Goal: Task Accomplishment & Management: Use online tool/utility

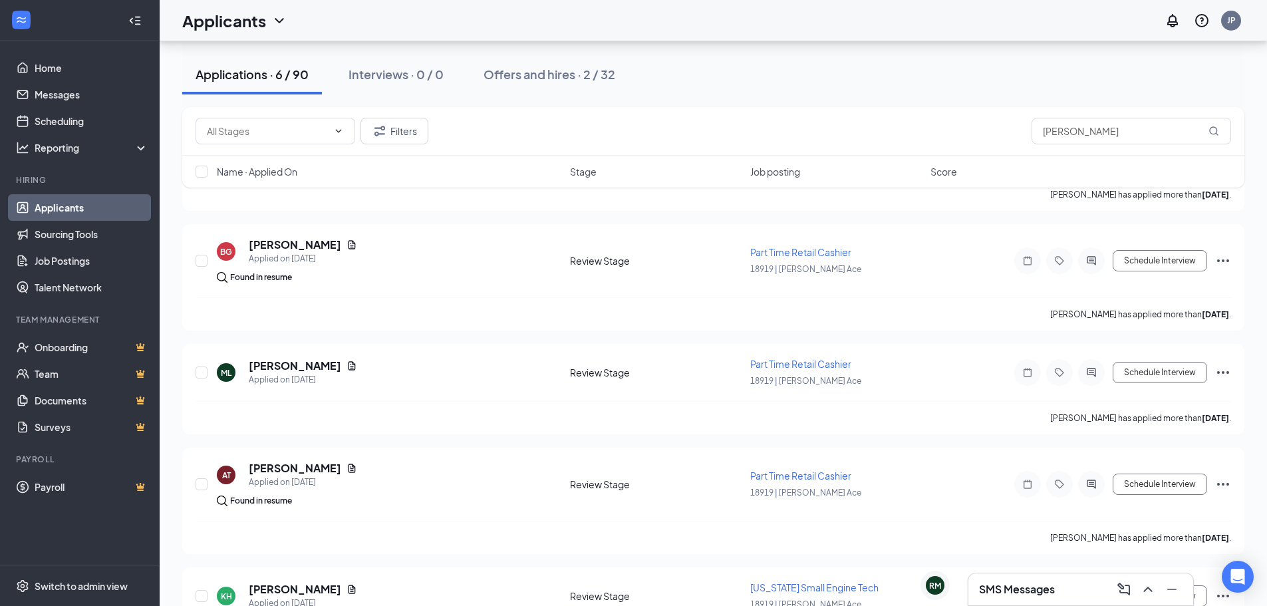
scroll to position [239, 0]
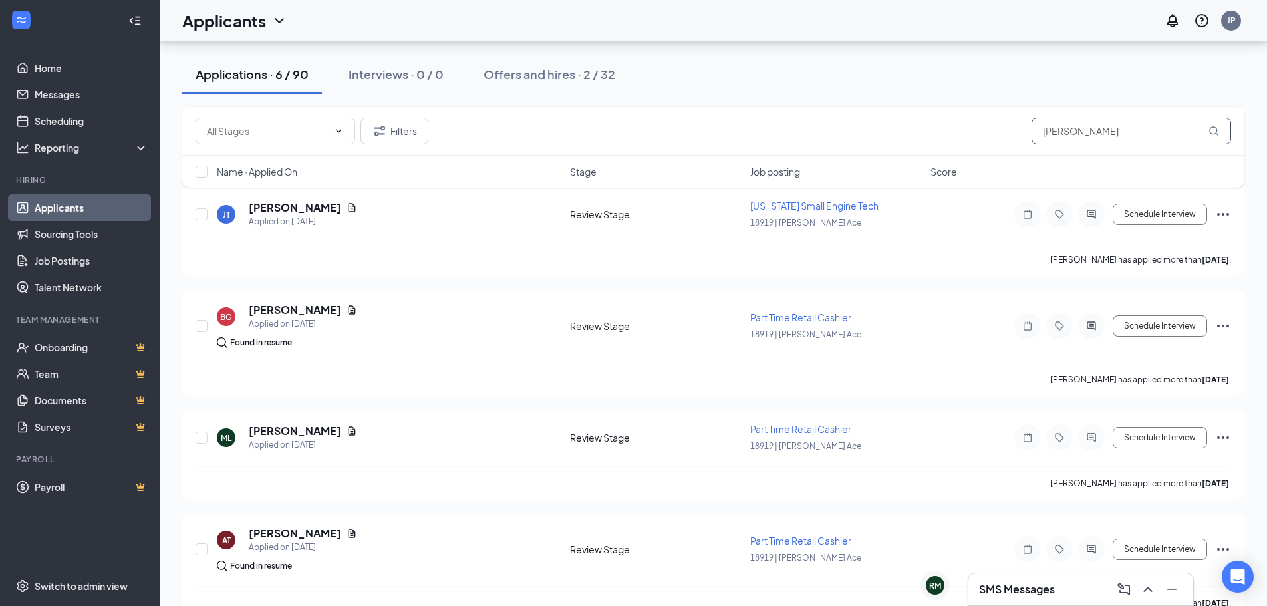
drag, startPoint x: 1072, startPoint y: 138, endPoint x: 1022, endPoint y: 142, distance: 50.0
click at [1022, 142] on div "Filters [PERSON_NAME]" at bounding box center [714, 131] width 1036 height 27
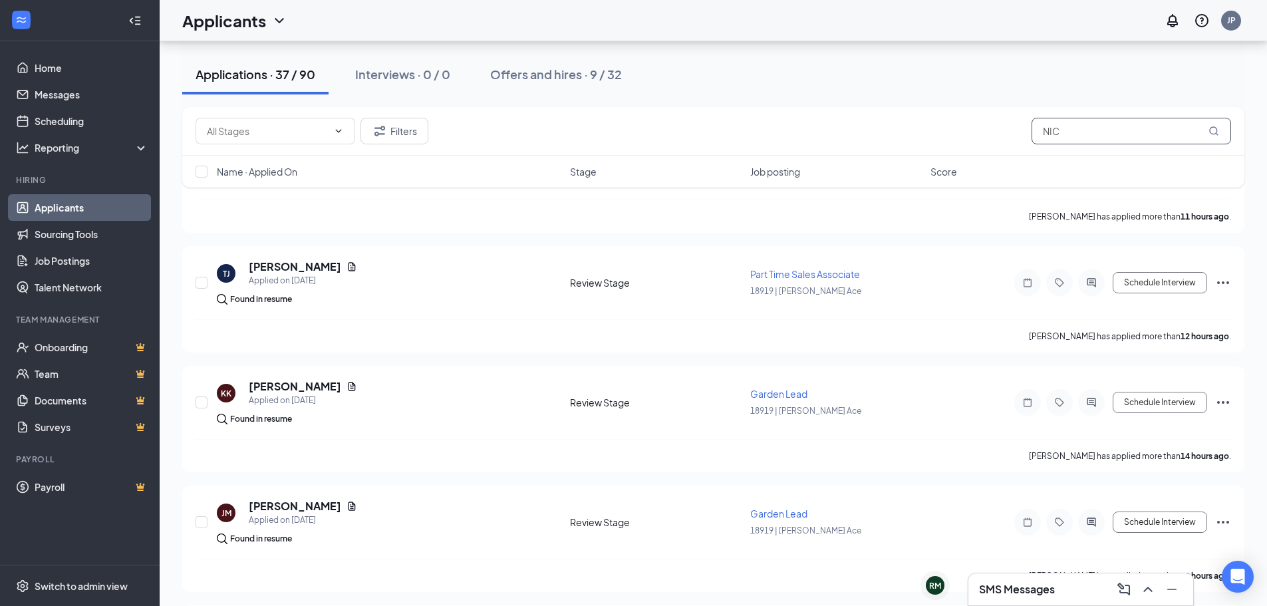
scroll to position [67, 0]
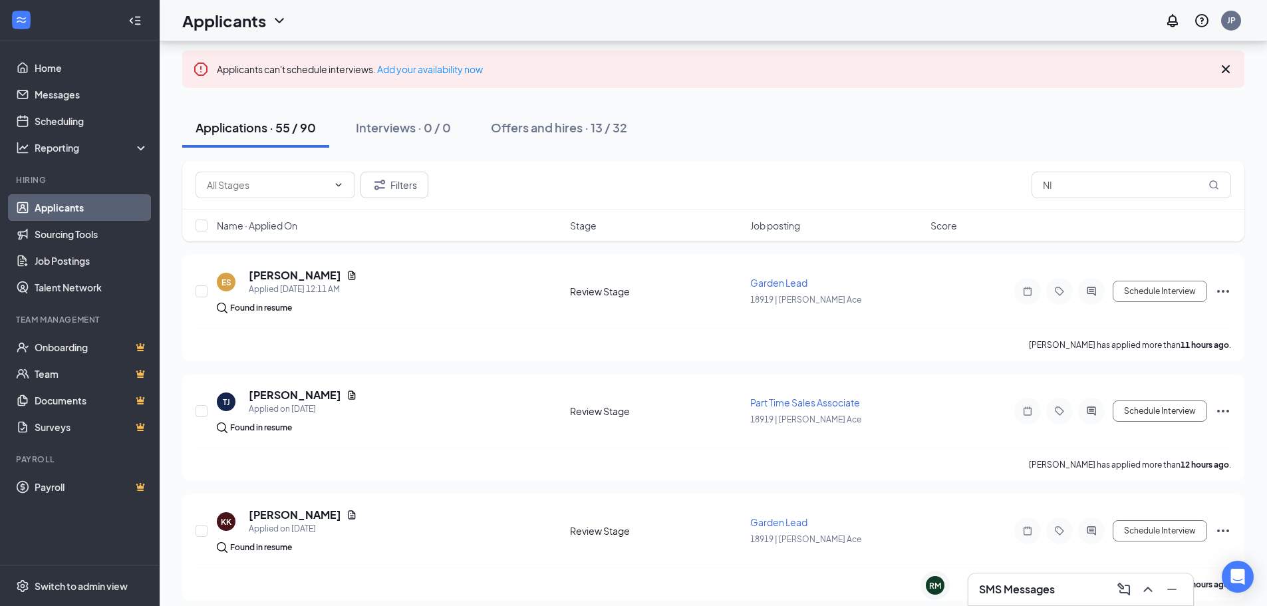
click at [1079, 587] on div "SMS Messages" at bounding box center [1081, 589] width 204 height 21
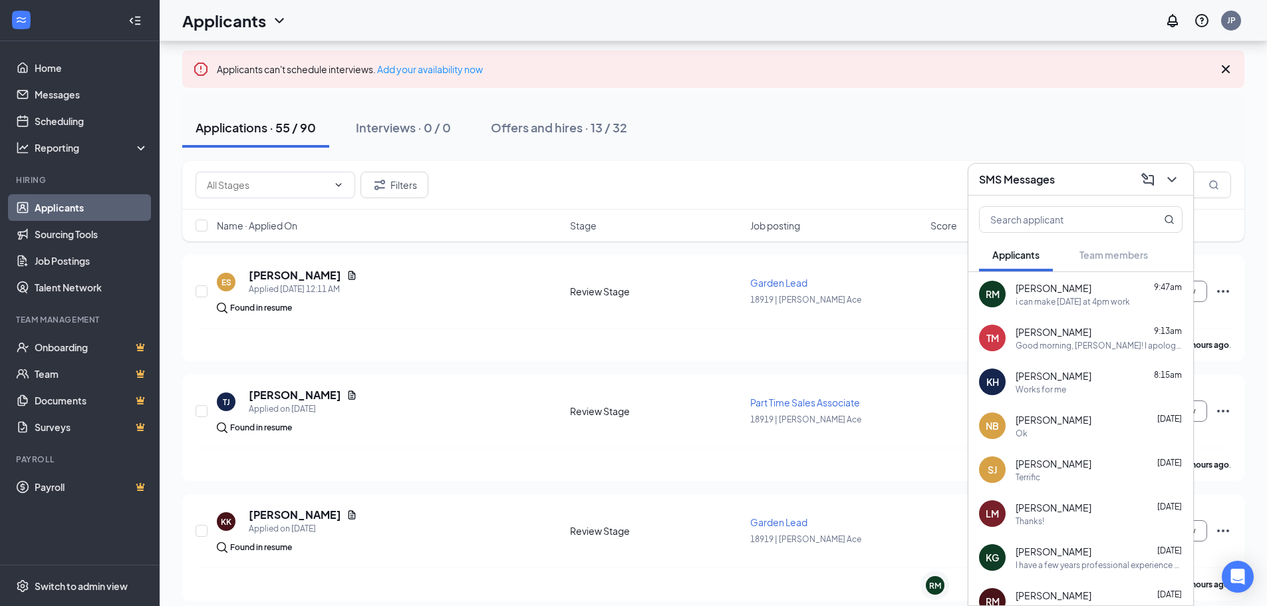
click at [909, 196] on div "Filters NI" at bounding box center [714, 185] width 1036 height 27
click at [94, 204] on link "Applicants" at bounding box center [92, 207] width 114 height 27
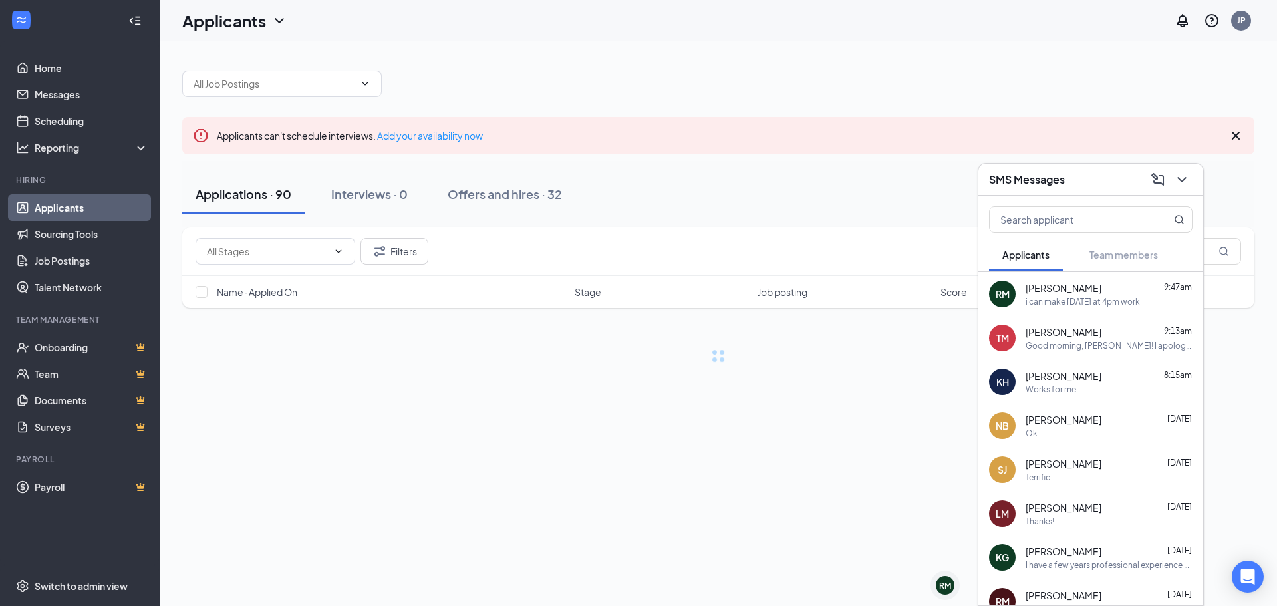
click at [94, 204] on link "Applicants" at bounding box center [92, 207] width 114 height 27
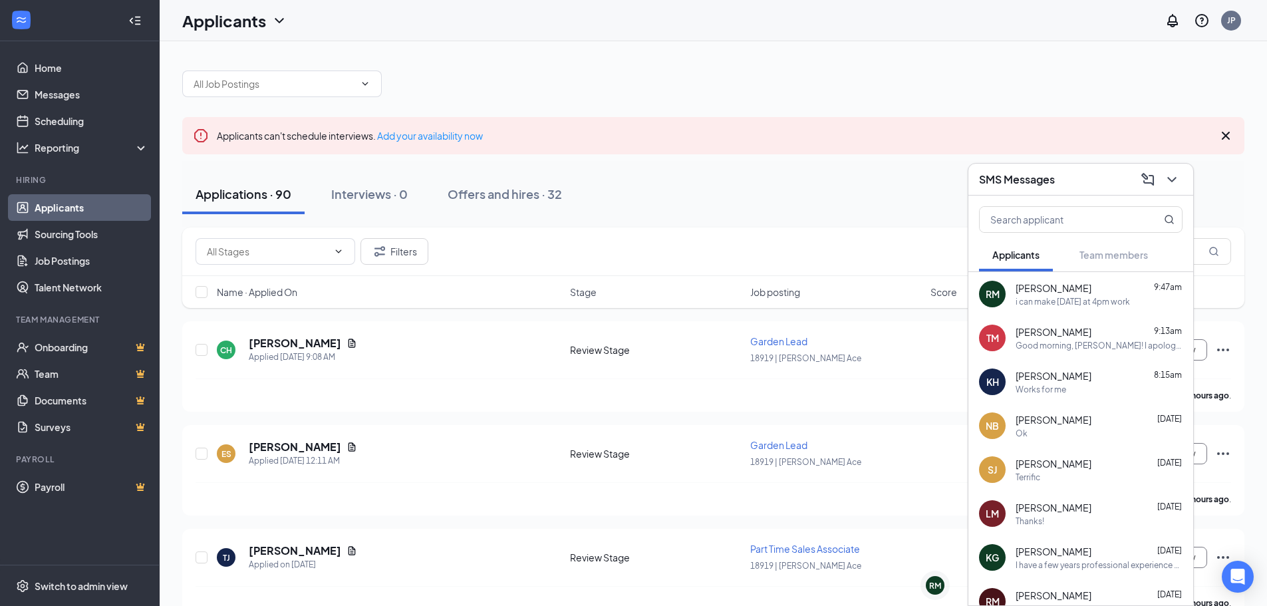
click at [1052, 173] on h3 "SMS Messages" at bounding box center [1017, 179] width 76 height 15
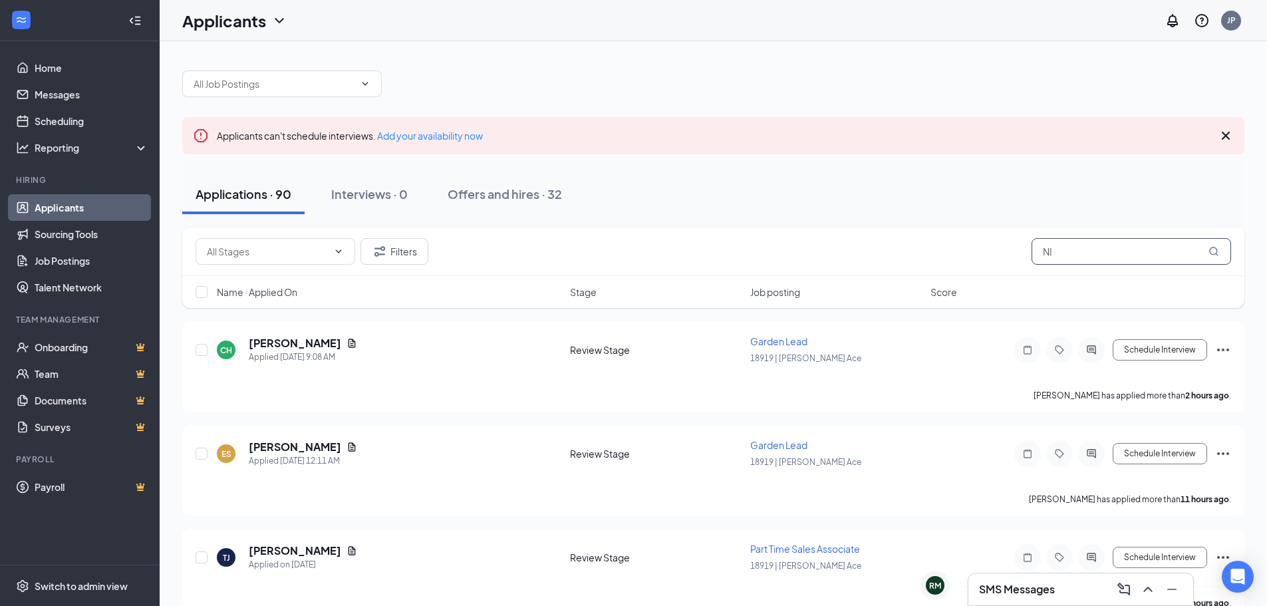
drag, startPoint x: 1103, startPoint y: 259, endPoint x: 1030, endPoint y: 259, distance: 73.2
click at [1030, 259] on div "Filters NI" at bounding box center [714, 251] width 1036 height 27
type input "[PERSON_NAME]"
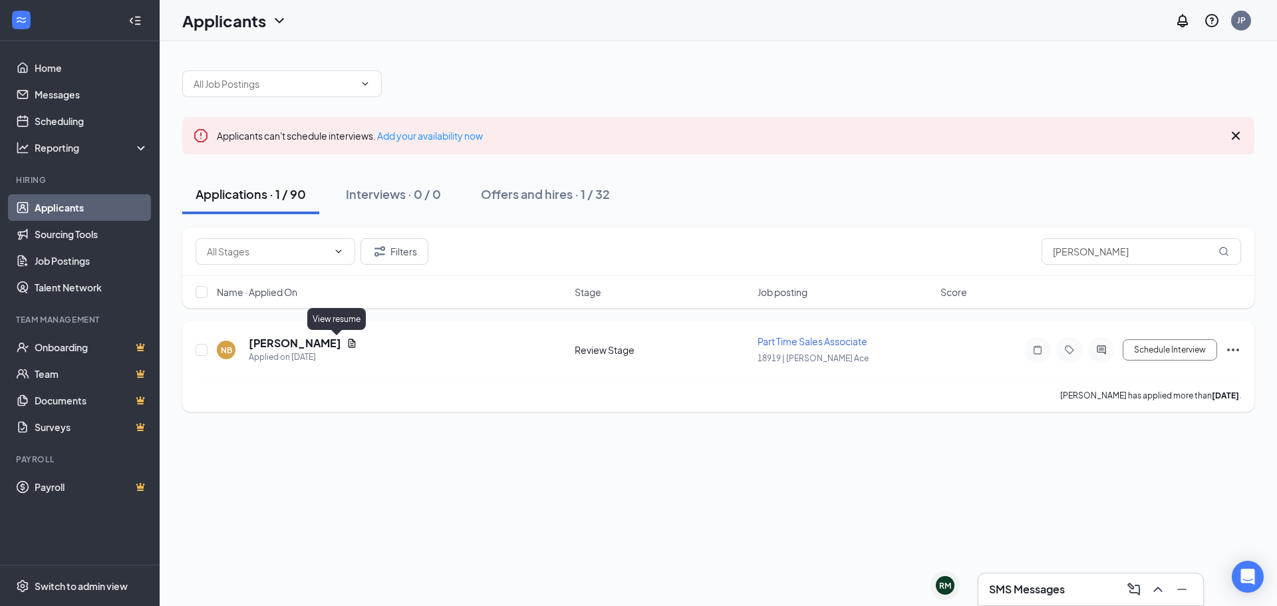
click at [347, 343] on icon "Document" at bounding box center [352, 343] width 11 height 11
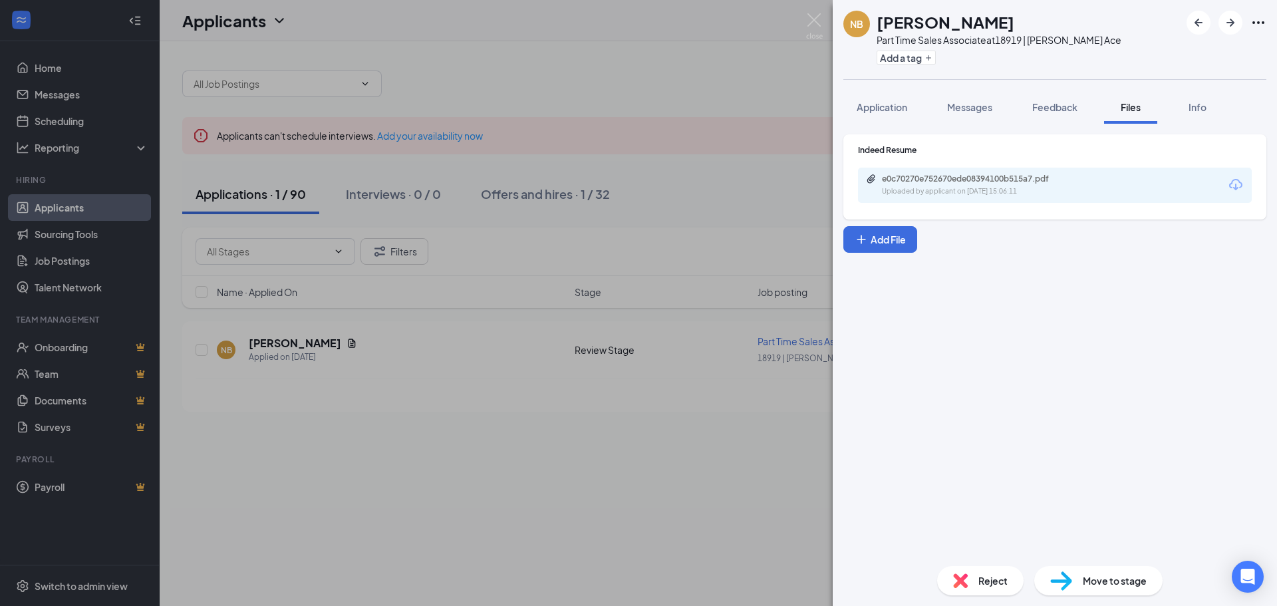
click at [958, 184] on div "e0c70270e752670ede08394100b515a7.pdf" at bounding box center [975, 179] width 186 height 11
